Goal: Transaction & Acquisition: Purchase product/service

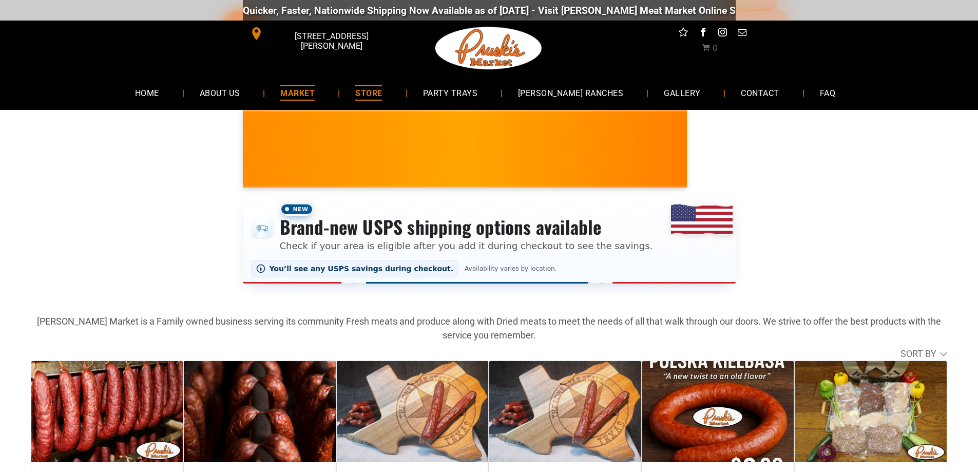
click at [315, 94] on span "MARKET" at bounding box center [297, 92] width 34 height 15
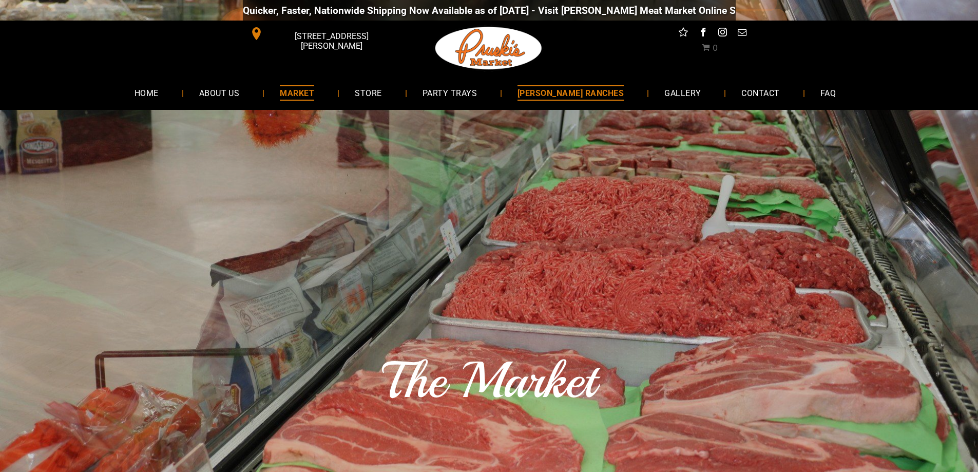
click at [583, 91] on span "[PERSON_NAME] RANCHES" at bounding box center [571, 92] width 106 height 15
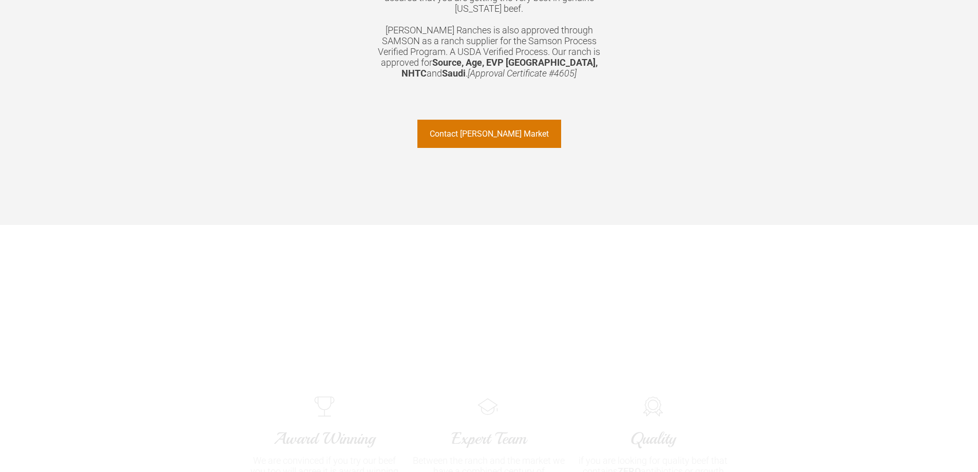
scroll to position [992, 0]
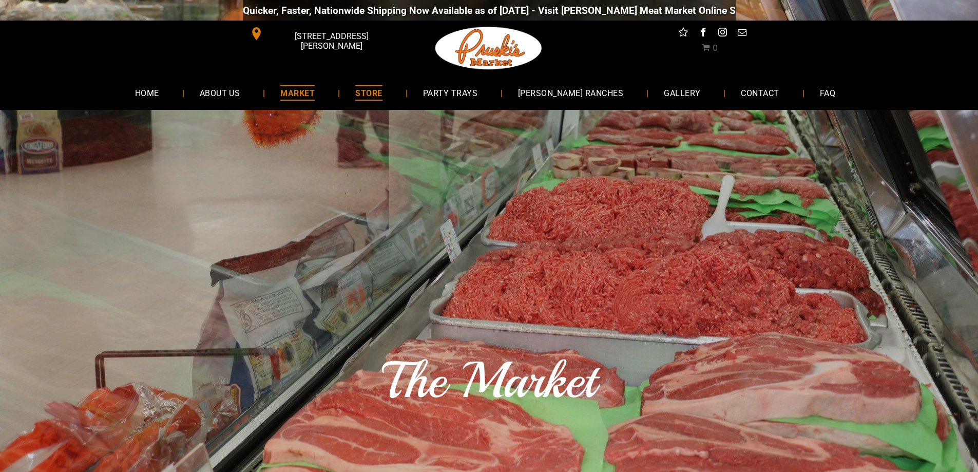
click at [397, 96] on link "STORE" at bounding box center [369, 92] width 58 height 27
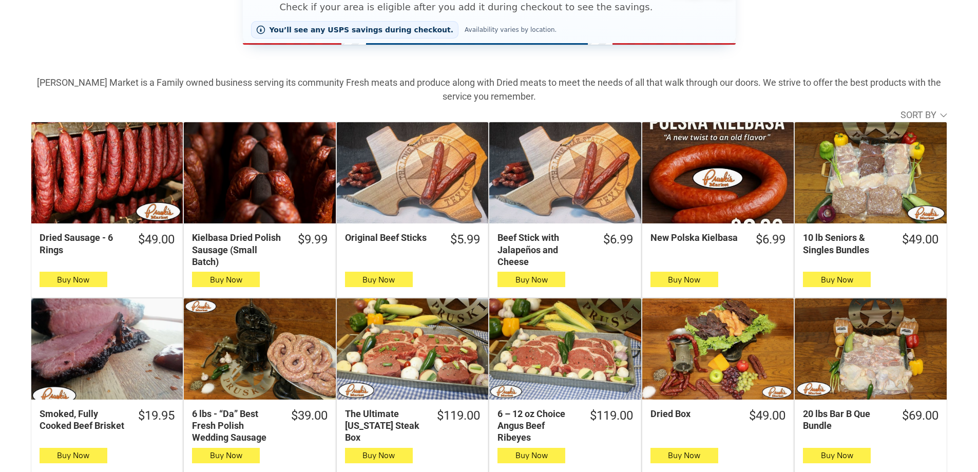
scroll to position [240, 0]
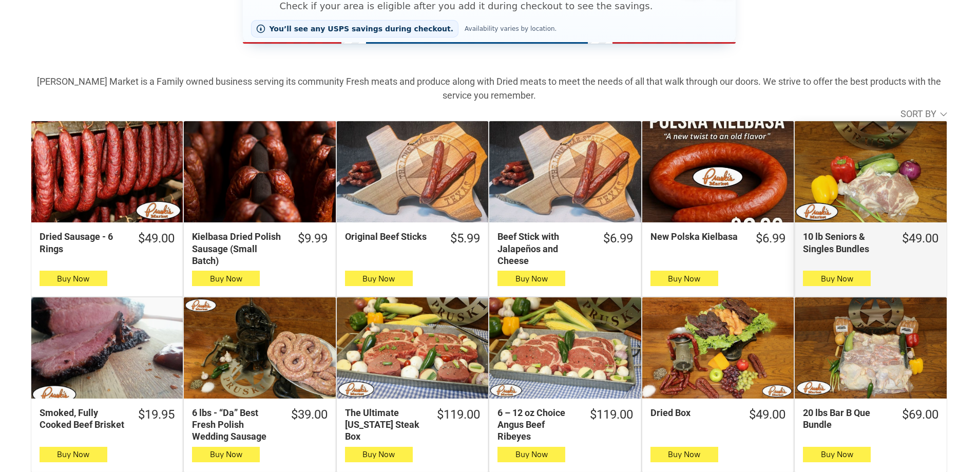
click at [899, 175] on div "10 lb Seniors & Singles Bundles" at bounding box center [870, 171] width 151 height 101
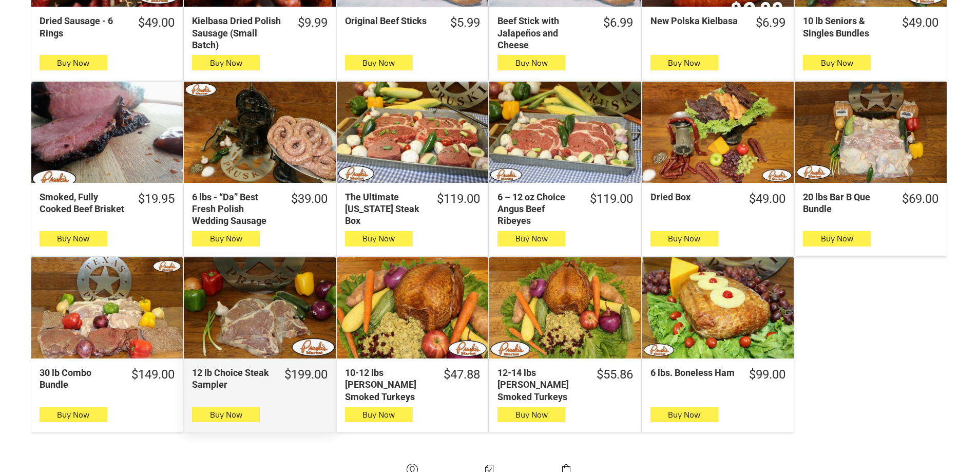
scroll to position [205, 0]
